Goal: Information Seeking & Learning: Learn about a topic

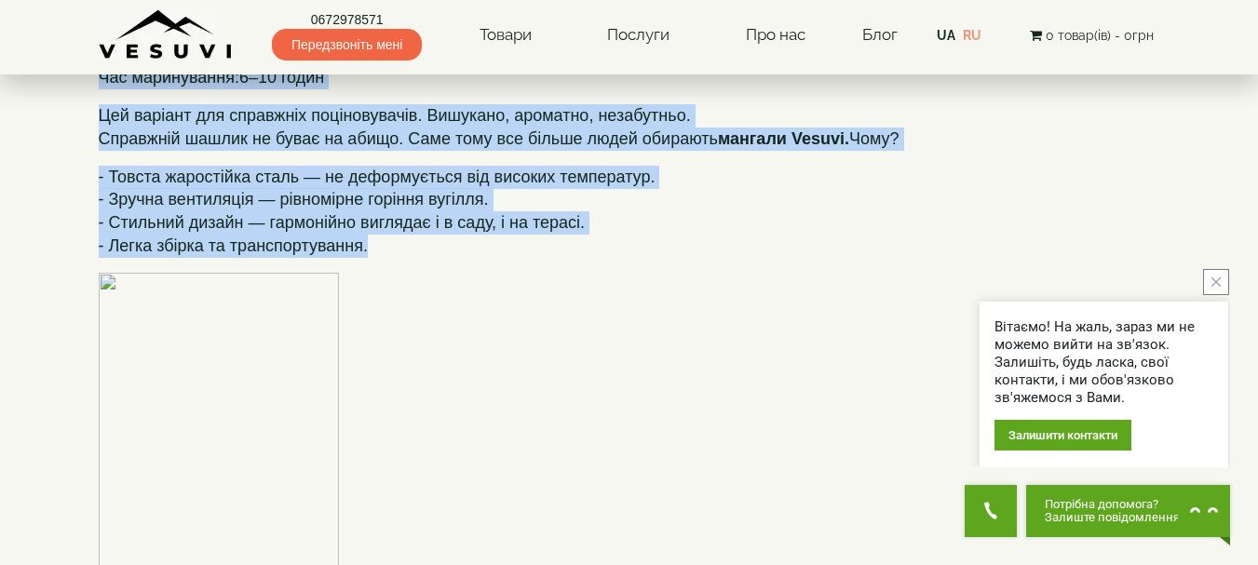
scroll to position [2103, 0]
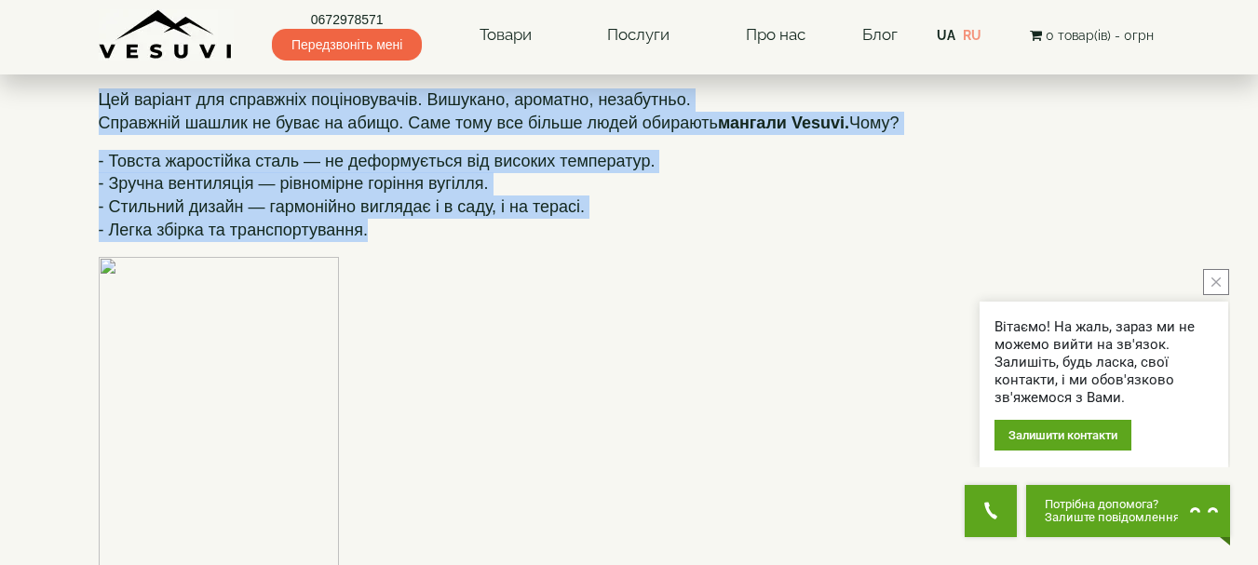
drag, startPoint x: 98, startPoint y: 247, endPoint x: 855, endPoint y: 239, distance: 756.9
click at [855, 239] on div "Шашлик — це не просто страва. Це емоція, традиція, момент, який об’єднує. Але щ…" at bounding box center [629, 60] width 1061 height 3961
copy div "Lor i’dol sitame con adipisc? Elitsed (doeiu) — temporin utlabor, etd magn a en…"
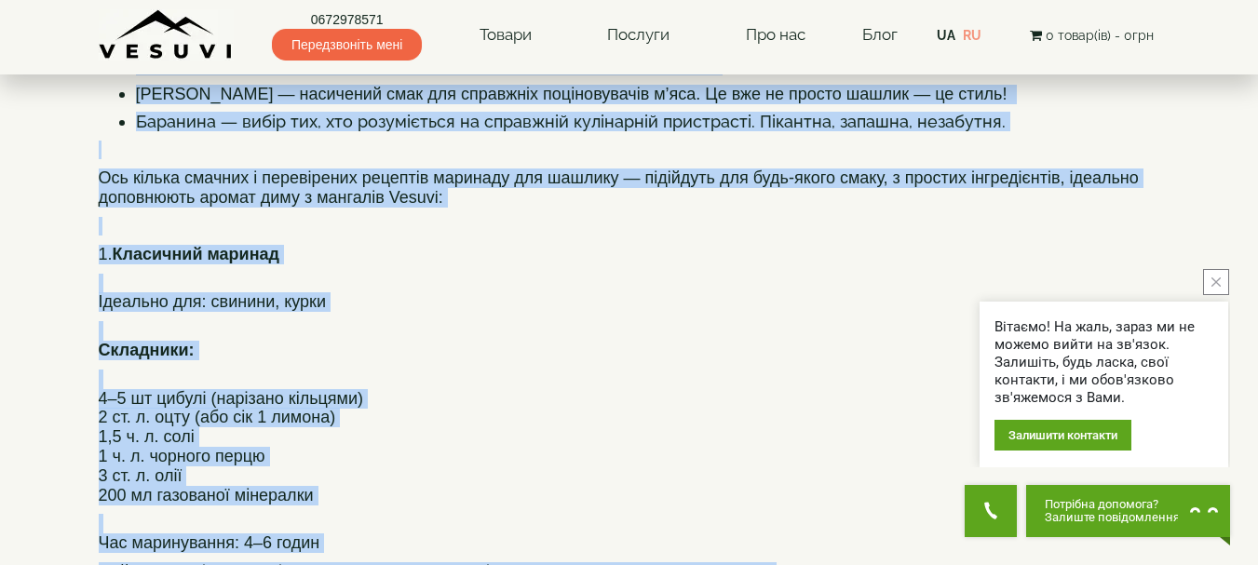
scroll to position [614, 0]
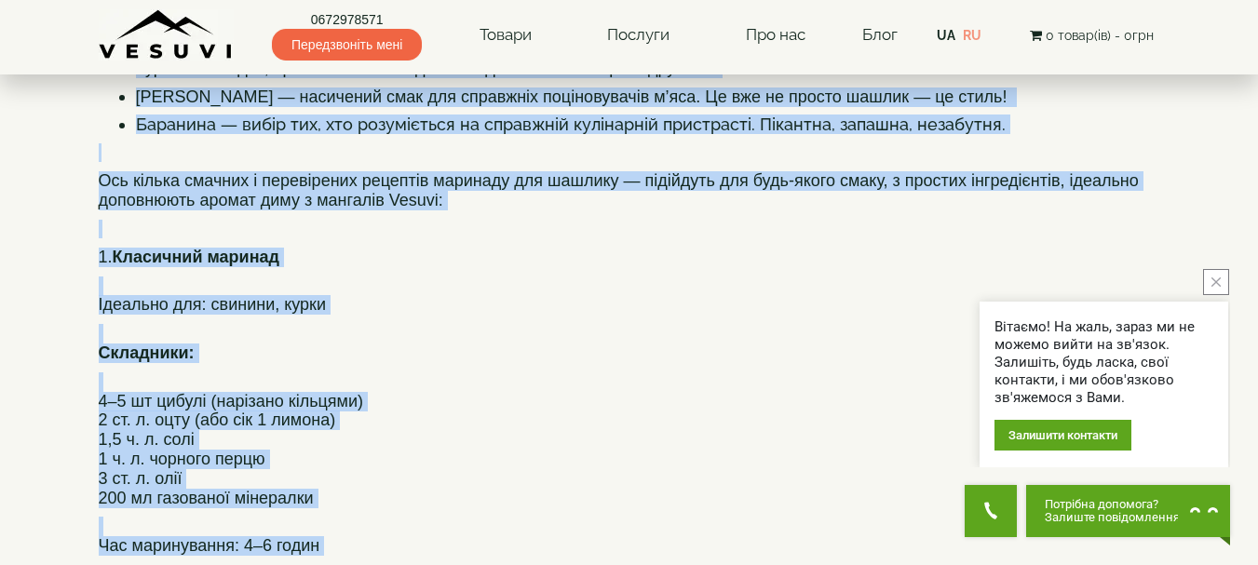
click at [589, 436] on h4 "4–5 [PERSON_NAME] (нарізано кільцями) 2 ст. л. оцту (або сік 1 лимона) 1,5 ч. л…" at bounding box center [629, 440] width 1061 height 136
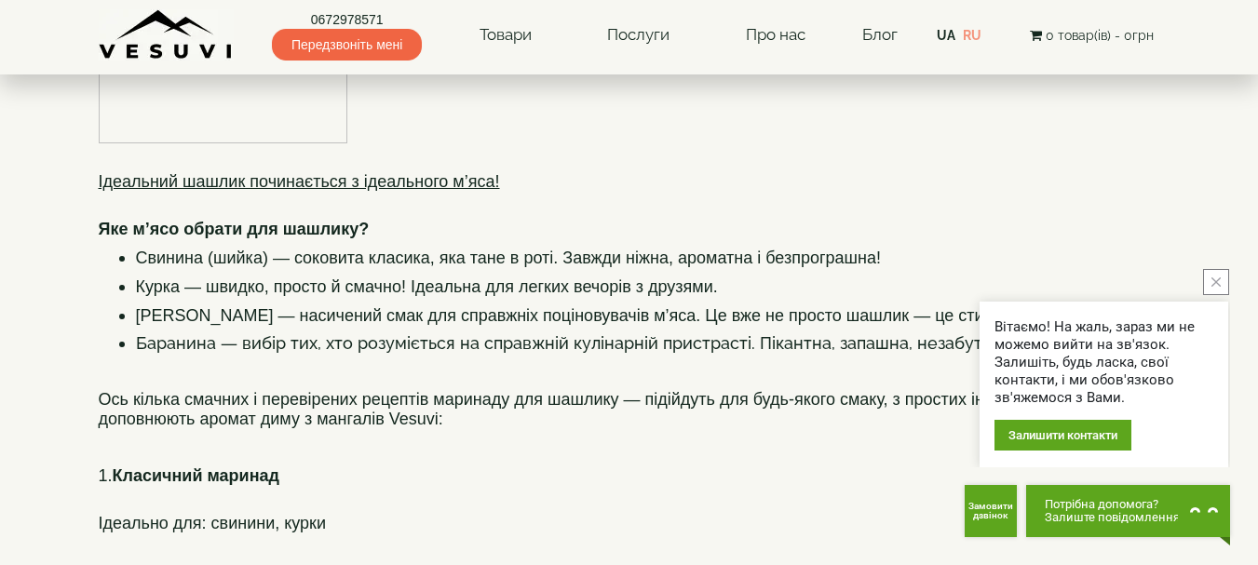
scroll to position [427, 0]
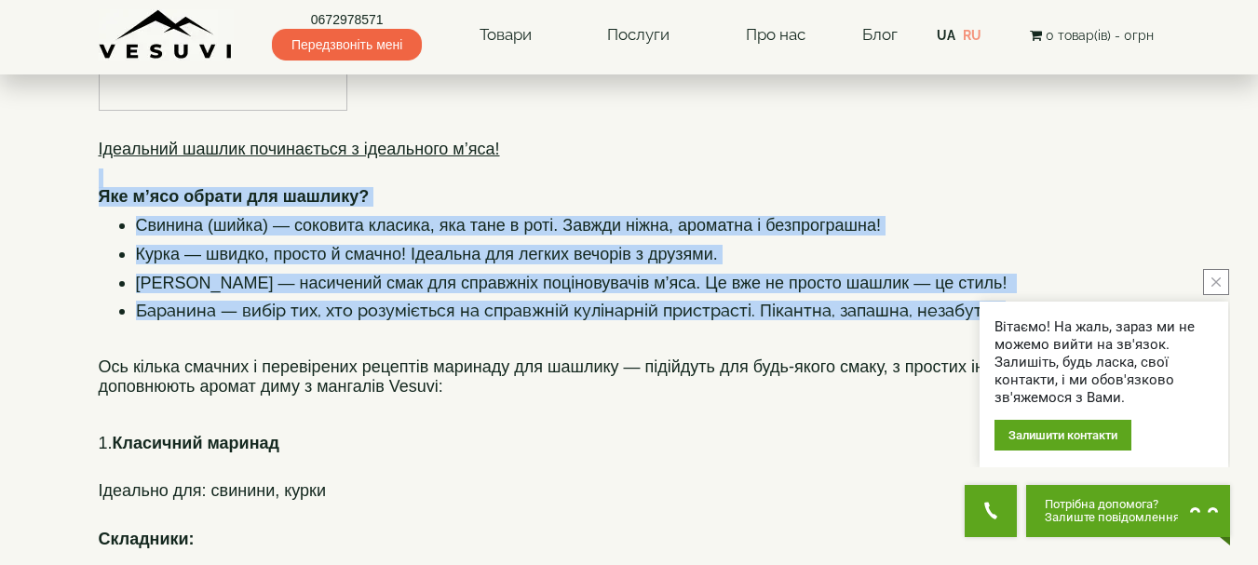
drag, startPoint x: 100, startPoint y: 180, endPoint x: 728, endPoint y: 348, distance: 650.6
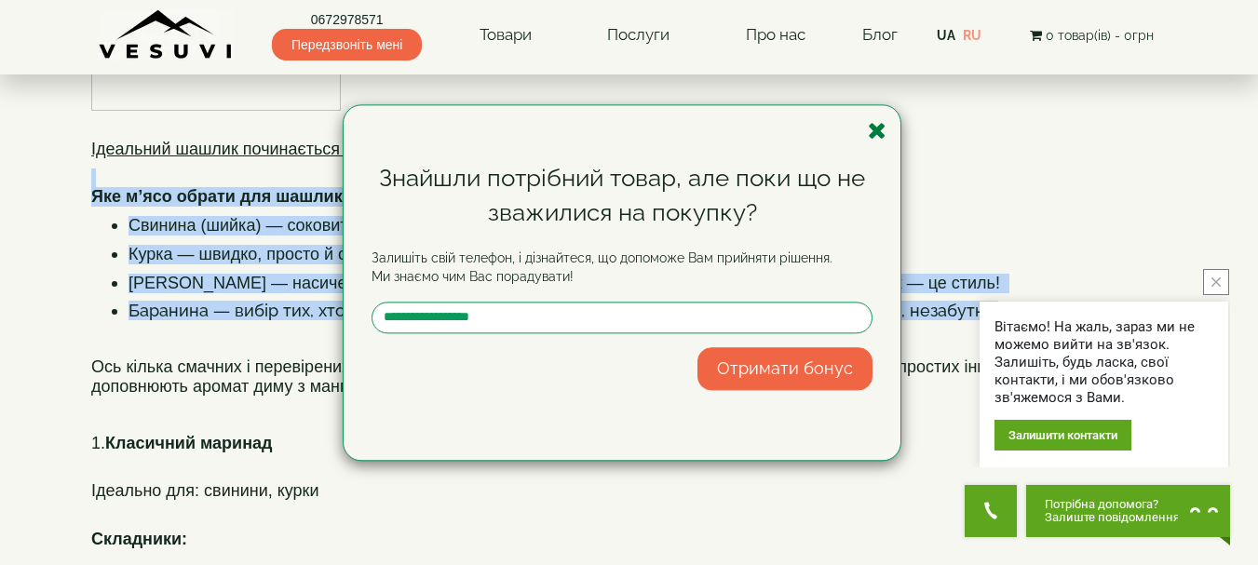
click at [871, 129] on icon "button" at bounding box center [877, 130] width 19 height 23
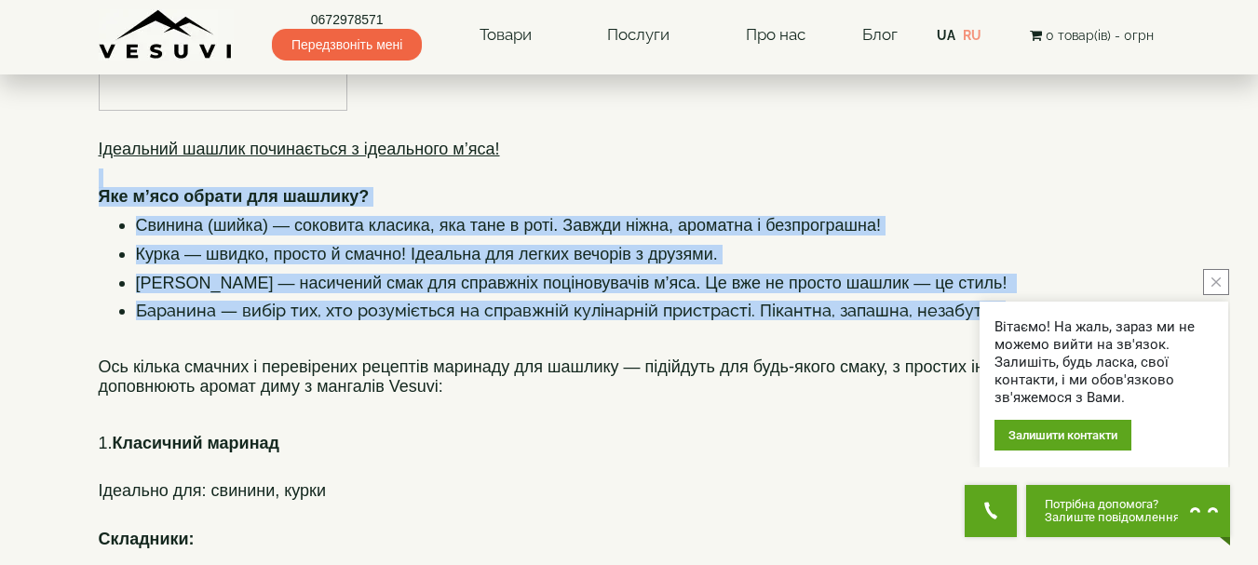
copy div "Яке м’ясо обрати для шашлику? Свинина (шийка) — соковита класика, яка тане в ро…"
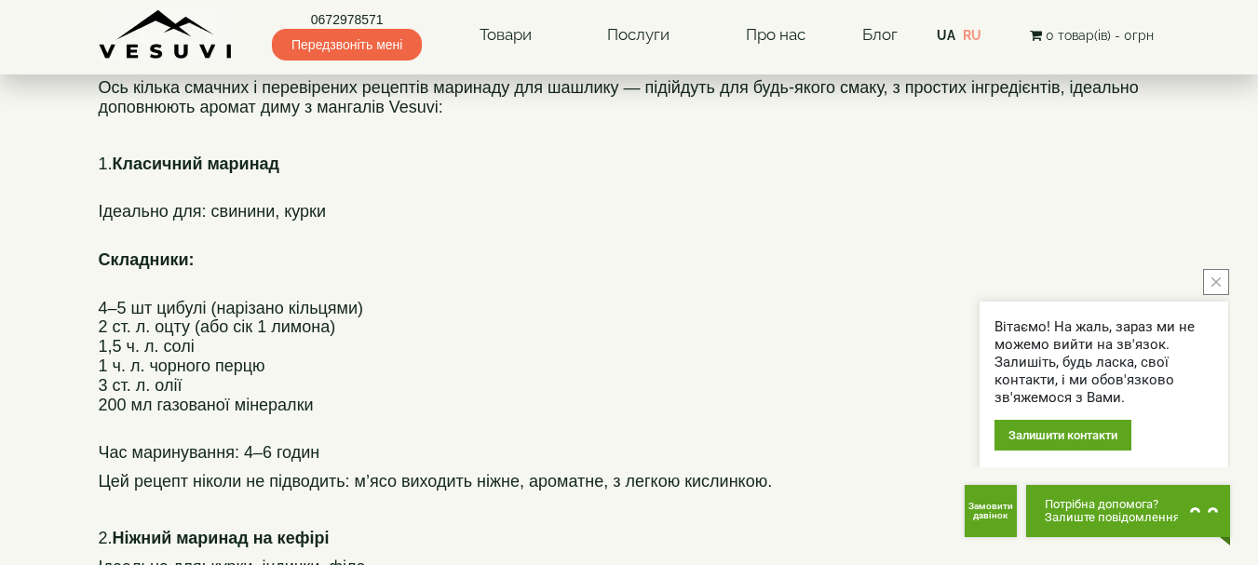
scroll to position [212, 0]
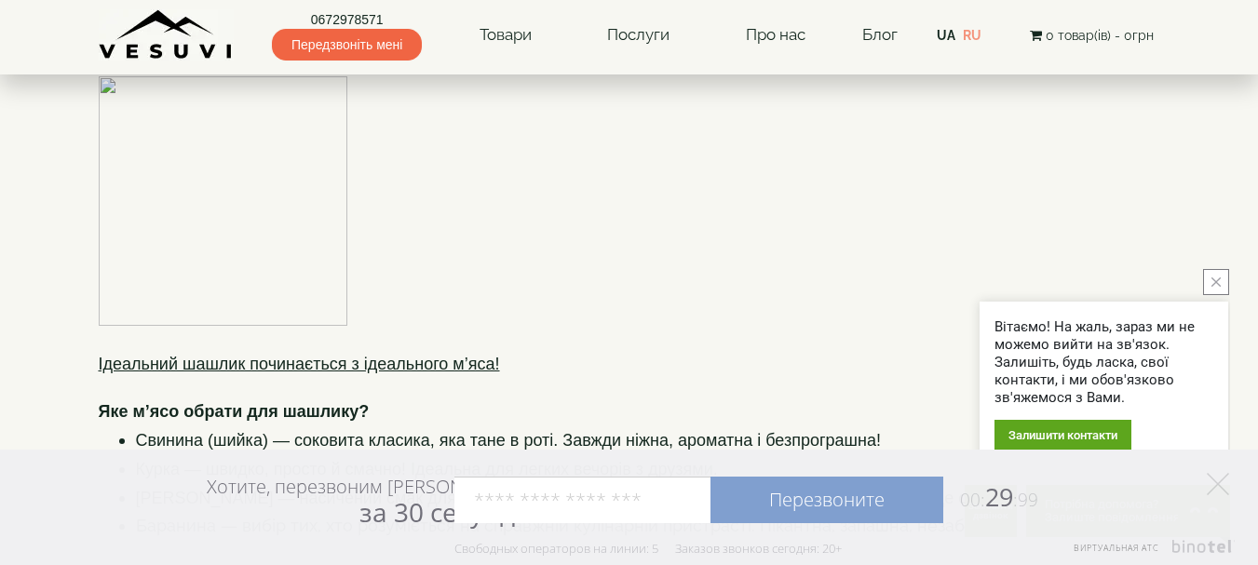
click at [697, 249] on h4 at bounding box center [629, 182] width 1061 height 287
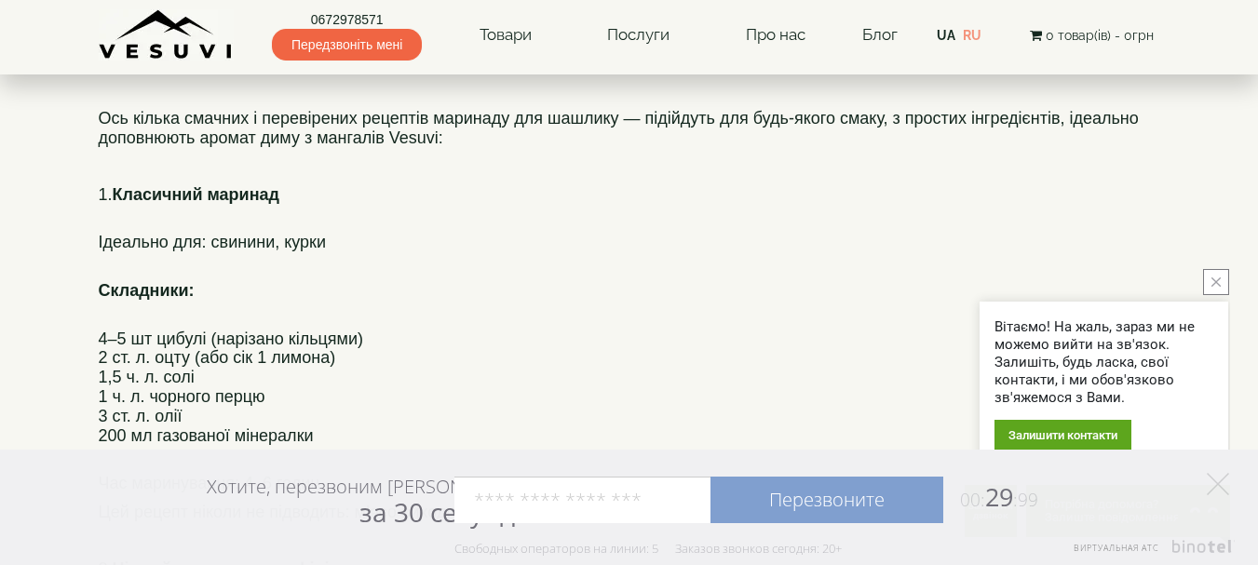
scroll to position [678, 0]
click at [1213, 278] on icon "close button" at bounding box center [1215, 281] width 9 height 9
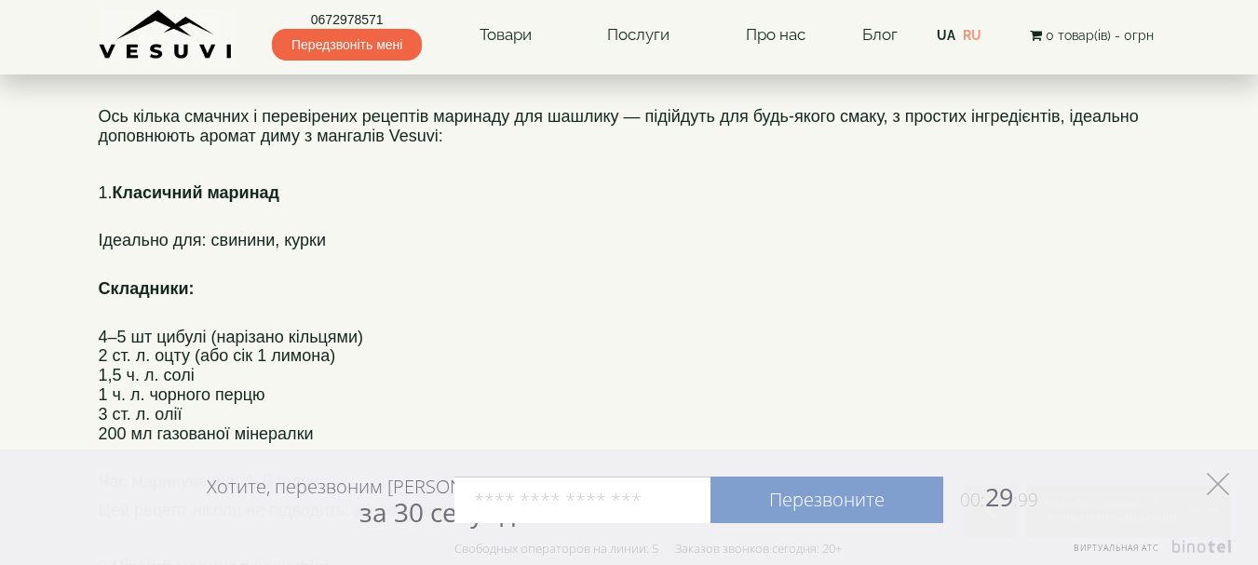
click at [1222, 482] on icon at bounding box center [1218, 484] width 22 height 22
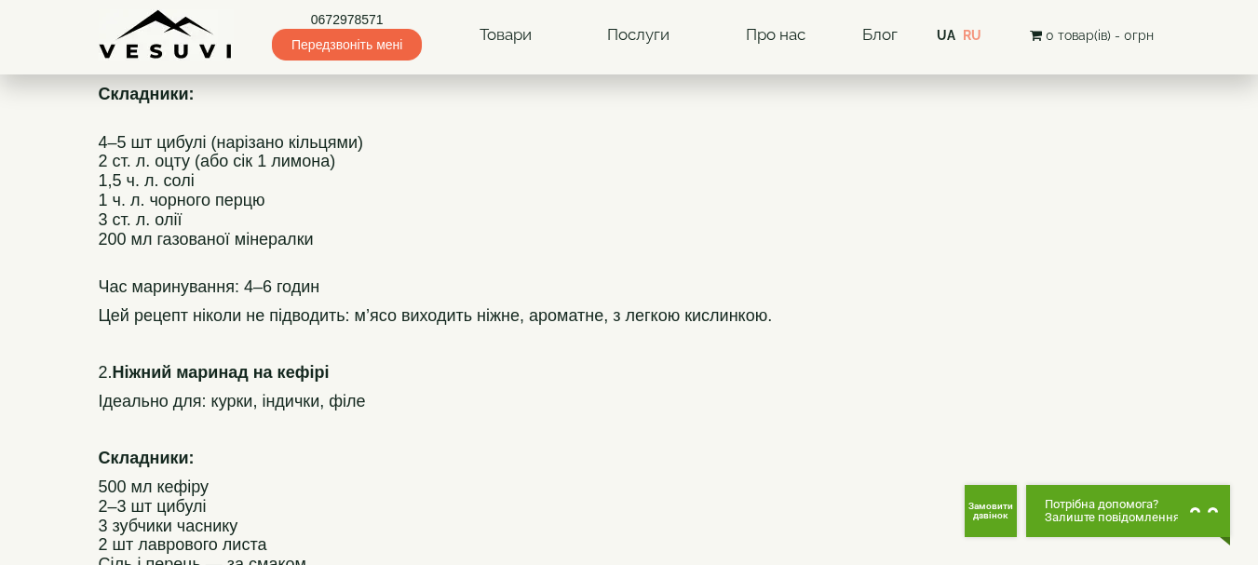
scroll to position [849, 0]
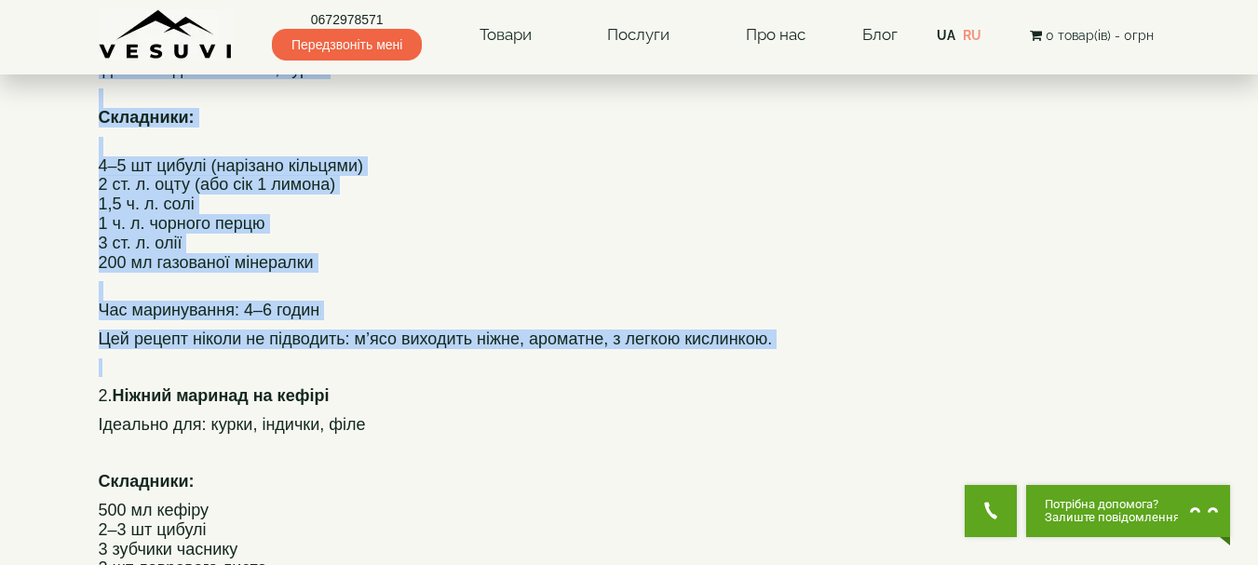
drag, startPoint x: 92, startPoint y: 275, endPoint x: 626, endPoint y: 361, distance: 540.4
copy div "1. Класичний маринад Ідеально для: свинини, курки Складники: 4–5 шт цибулі (нар…"
